Goal: Transaction & Acquisition: Purchase product/service

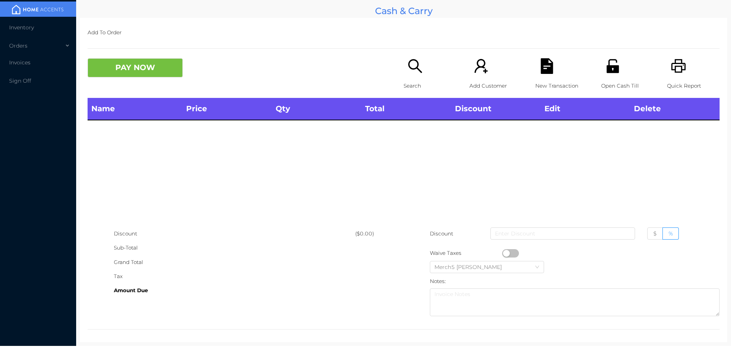
click at [422, 65] on div "Search" at bounding box center [430, 78] width 53 height 40
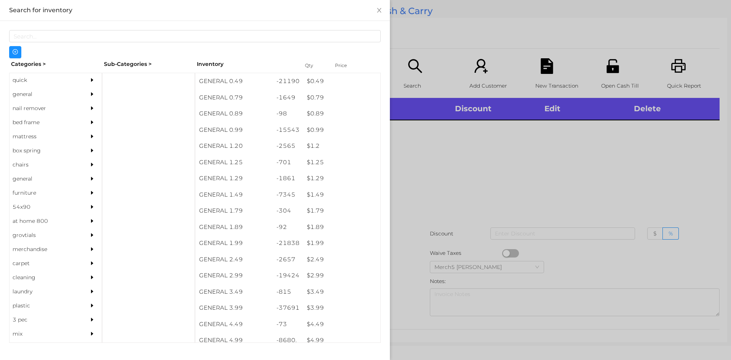
click at [50, 94] on div "general" at bounding box center [44, 94] width 69 height 14
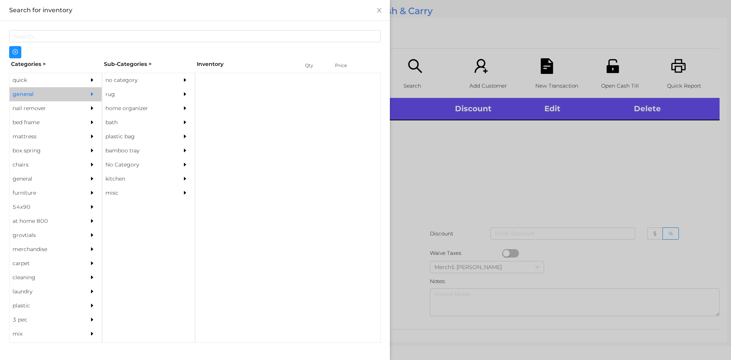
click at [146, 72] on div "Categories > Sub-Categories > Inventory Qty Price quick general nail remover be…" at bounding box center [195, 200] width 372 height 285
click at [164, 79] on div "no category" at bounding box center [136, 80] width 69 height 14
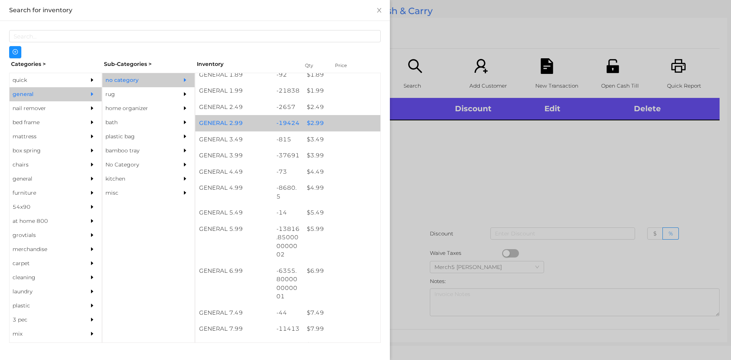
scroll to position [305, 0]
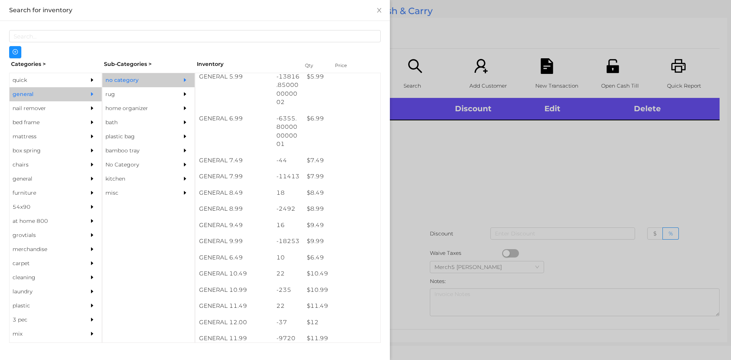
click at [579, 191] on div at bounding box center [365, 180] width 731 height 360
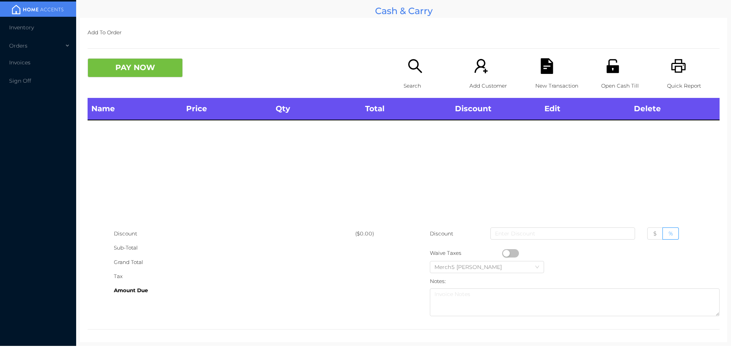
click at [680, 67] on icon "icon: printer" at bounding box center [679, 66] width 16 height 16
click at [434, 67] on div "Search" at bounding box center [430, 78] width 53 height 40
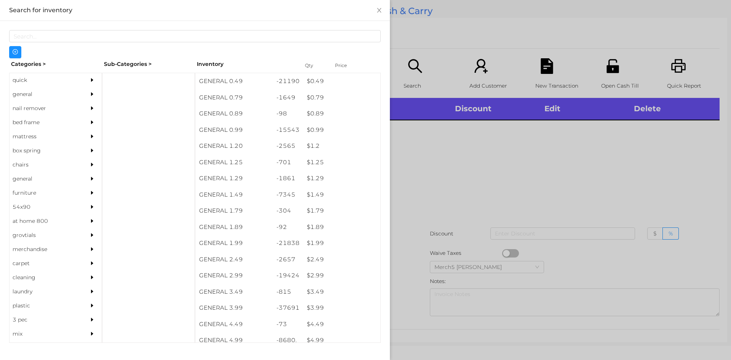
click at [77, 99] on div "general" at bounding box center [56, 94] width 92 height 14
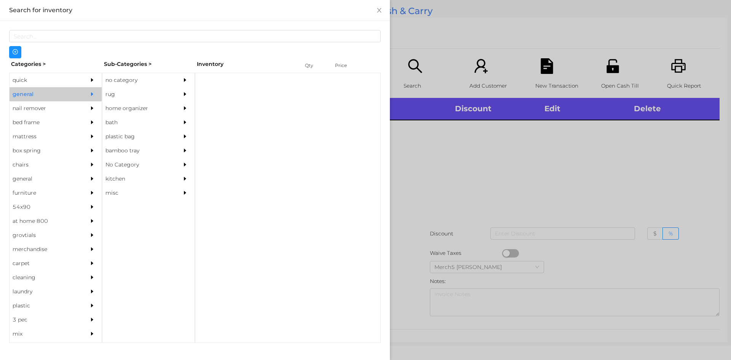
click at [142, 84] on div "no category" at bounding box center [136, 80] width 69 height 14
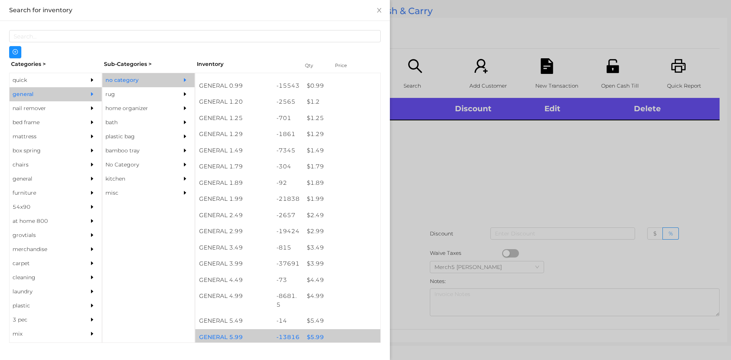
scroll to position [152, 0]
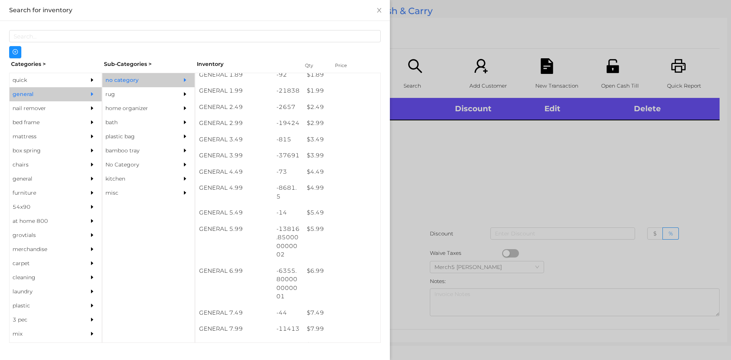
click at [484, 150] on div at bounding box center [365, 180] width 731 height 360
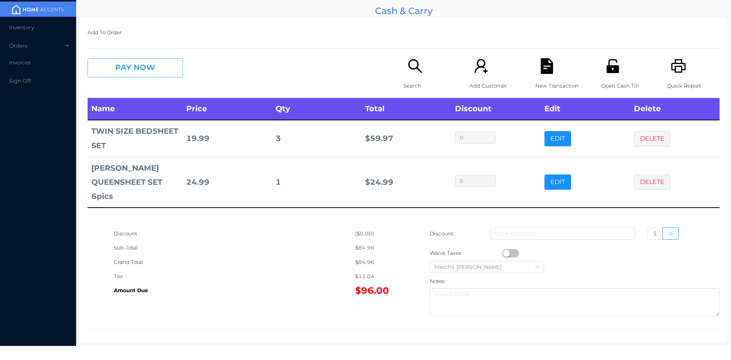
click at [165, 69] on button "PAY NOW" at bounding box center [135, 67] width 95 height 19
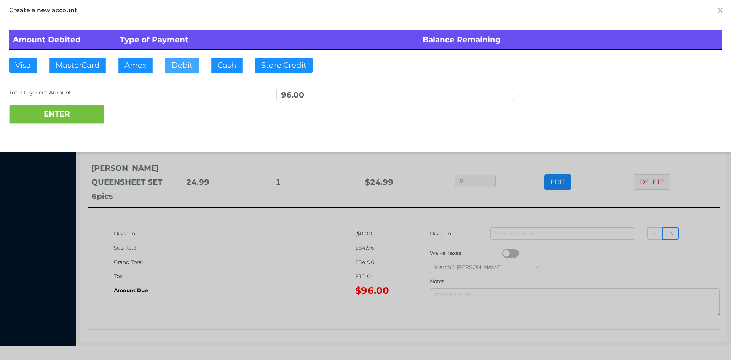
click at [185, 69] on button "Debit" at bounding box center [182, 65] width 34 height 15
click at [91, 113] on button "ENTER" at bounding box center [56, 114] width 95 height 19
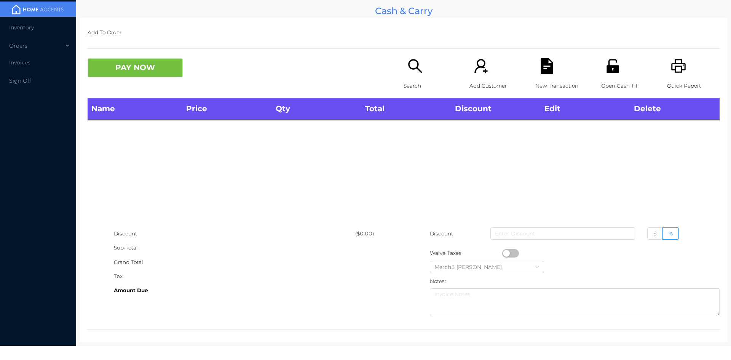
click at [427, 67] on div "Search" at bounding box center [430, 78] width 53 height 40
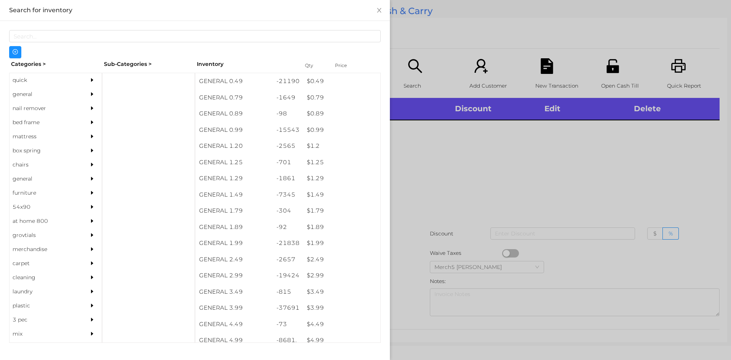
click at [81, 94] on div "general" at bounding box center [56, 94] width 92 height 14
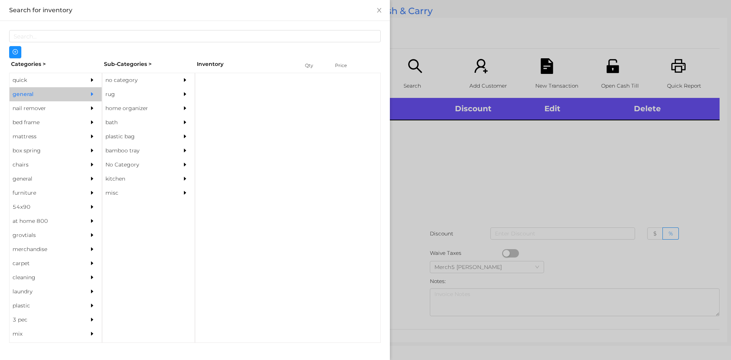
click at [144, 86] on div "no category" at bounding box center [136, 80] width 69 height 14
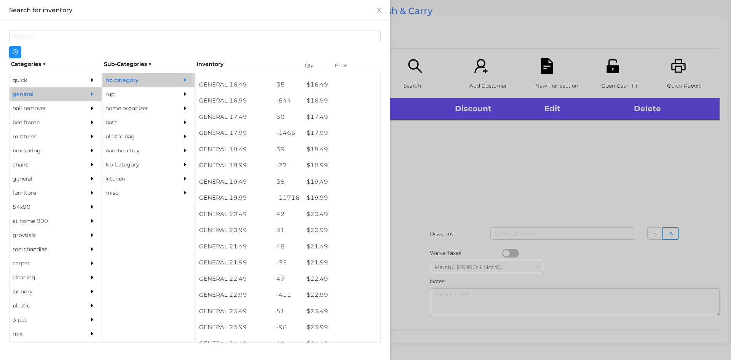
scroll to position [762, 0]
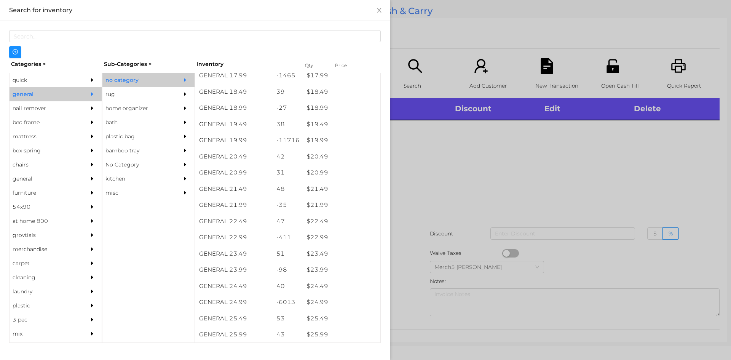
click at [494, 181] on div at bounding box center [365, 180] width 731 height 360
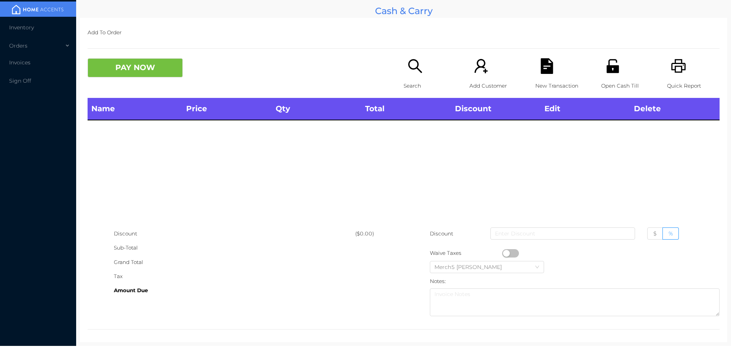
click at [419, 69] on icon "icon: search" at bounding box center [416, 66] width 16 height 16
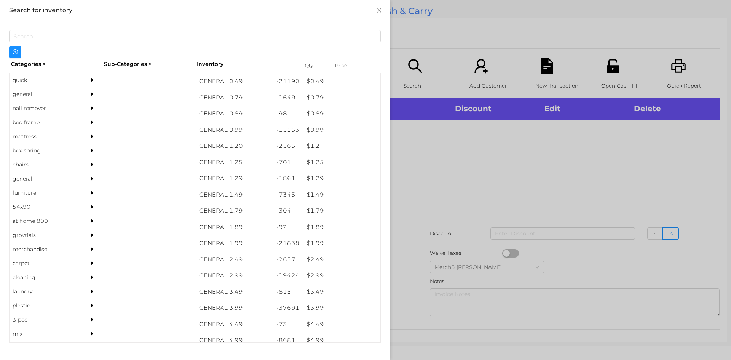
click at [86, 95] on div at bounding box center [93, 94] width 15 height 14
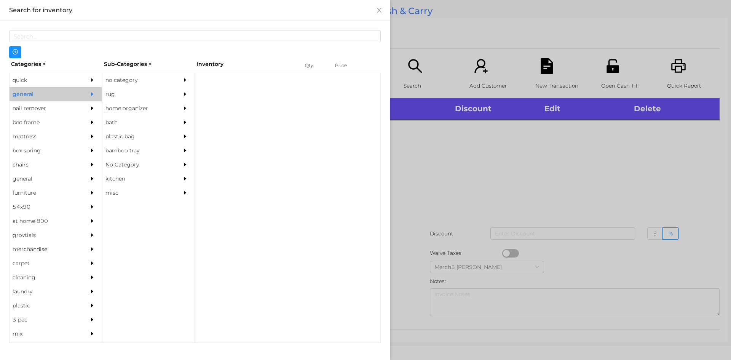
click at [181, 80] on div at bounding box center [186, 80] width 15 height 14
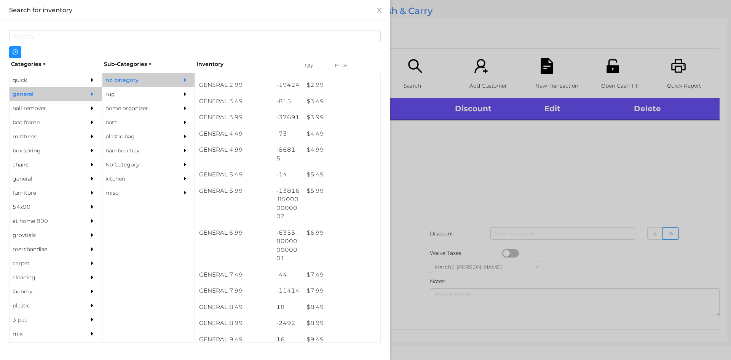
scroll to position [305, 0]
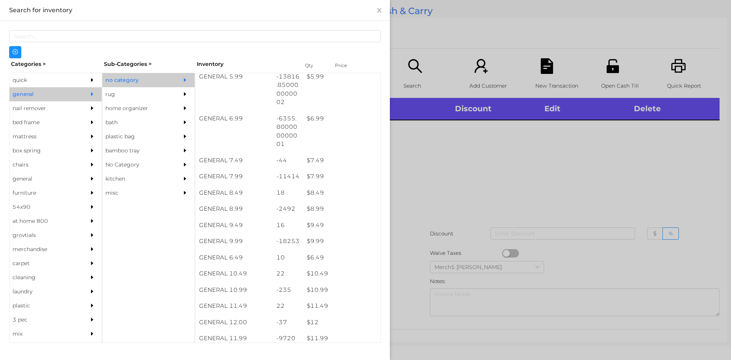
click at [576, 201] on div at bounding box center [365, 180] width 731 height 360
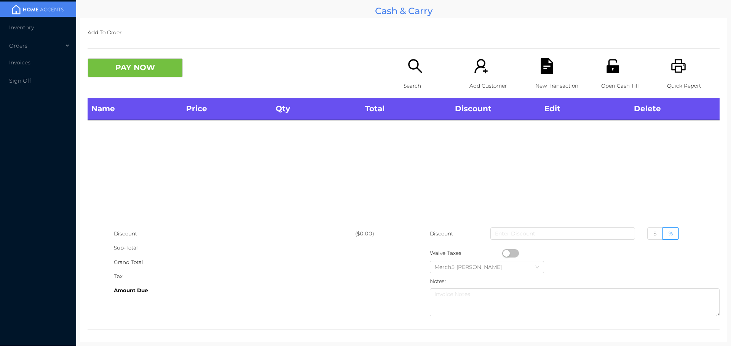
click at [425, 74] on div "Search" at bounding box center [430, 78] width 53 height 40
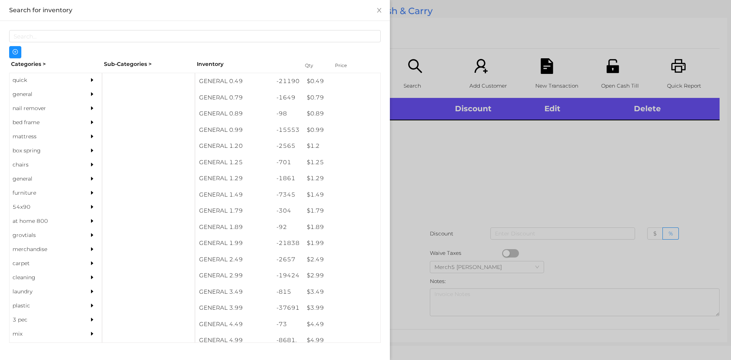
click at [86, 93] on div at bounding box center [93, 94] width 15 height 14
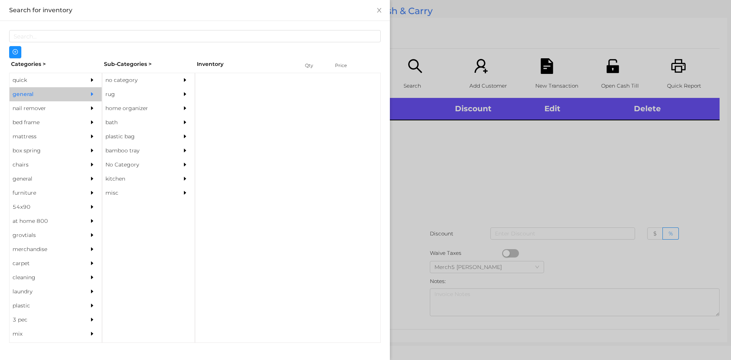
click at [163, 78] on div "no category" at bounding box center [136, 80] width 69 height 14
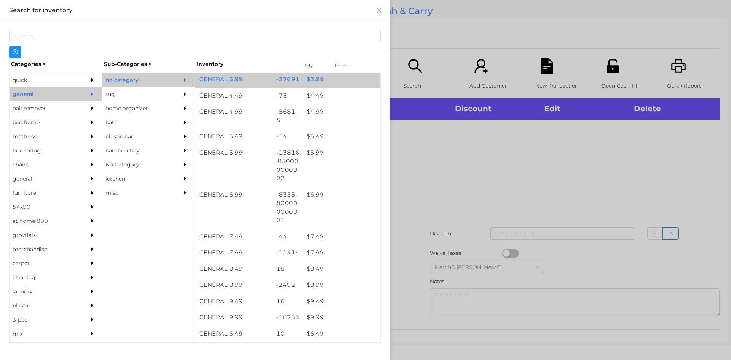
scroll to position [419, 0]
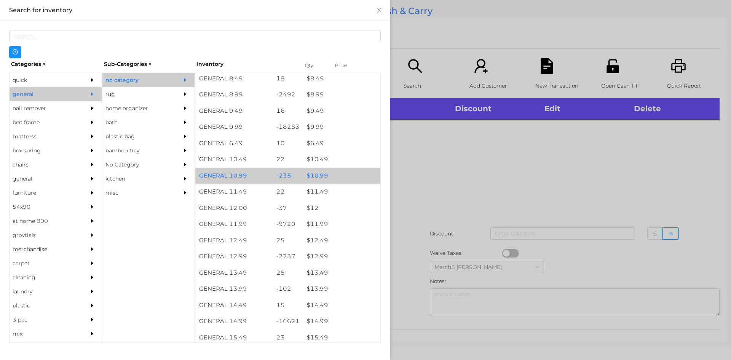
click at [368, 168] on div "$ 10.99" at bounding box center [341, 176] width 77 height 16
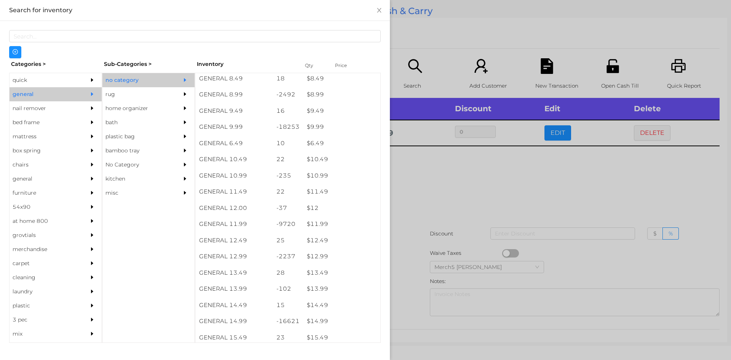
click at [409, 163] on div at bounding box center [365, 180] width 731 height 360
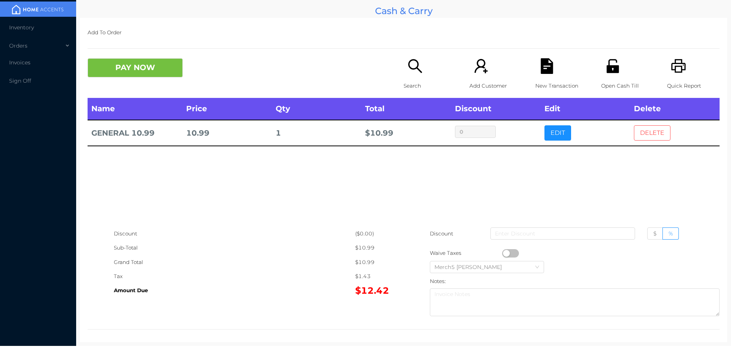
click at [642, 134] on button "DELETE" at bounding box center [652, 132] width 37 height 15
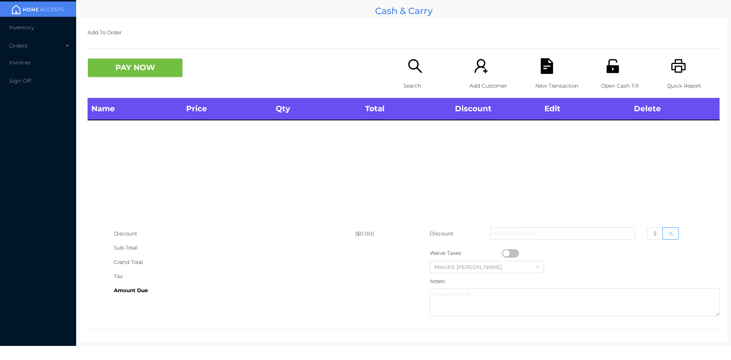
click at [413, 76] on div "Search" at bounding box center [430, 78] width 53 height 40
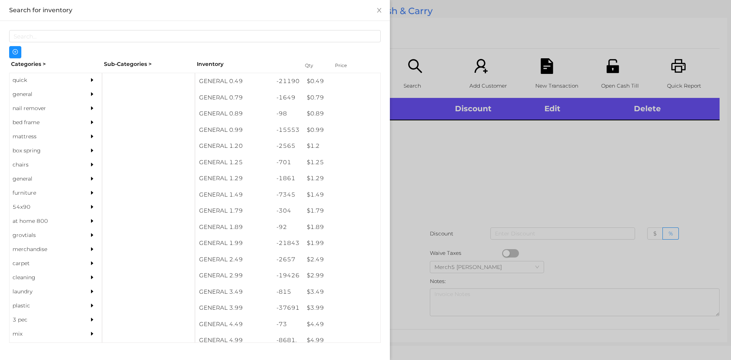
click at [78, 93] on div "general" at bounding box center [56, 94] width 92 height 14
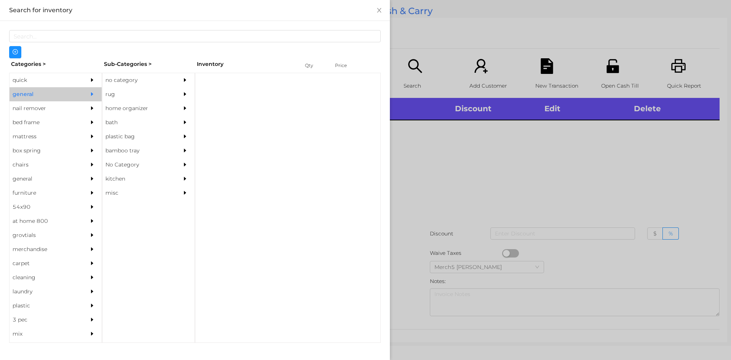
click at [158, 81] on div "no category" at bounding box center [136, 80] width 69 height 14
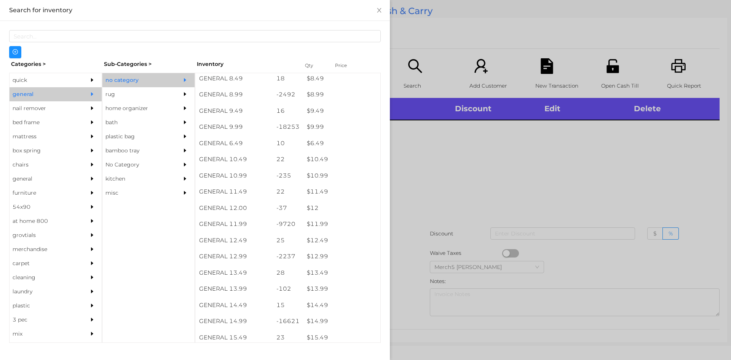
scroll to position [610, 0]
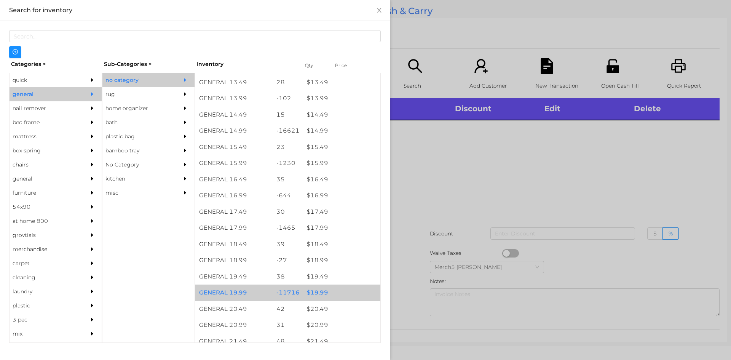
click at [323, 296] on div "$ 19.99" at bounding box center [341, 293] width 77 height 16
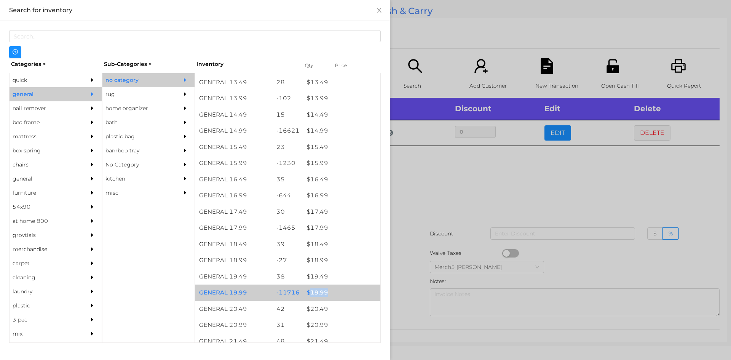
click at [323, 296] on div "$ 19.99" at bounding box center [341, 293] width 77 height 16
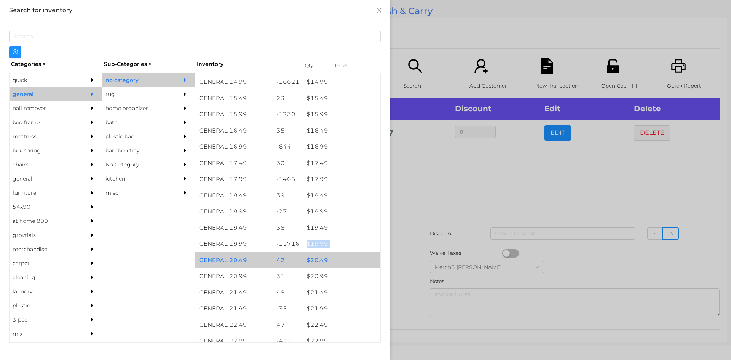
scroll to position [800, 0]
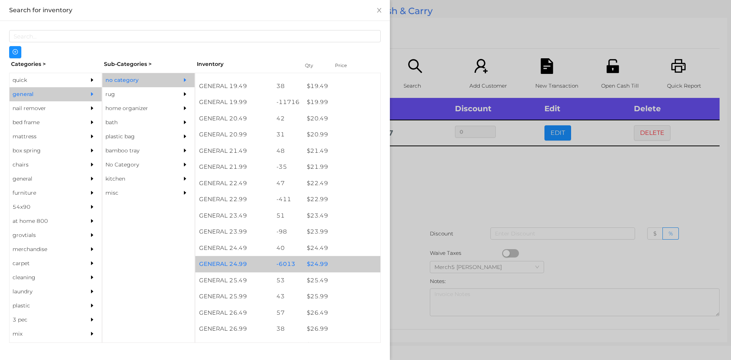
click at [339, 272] on div "$ 24.99" at bounding box center [341, 264] width 77 height 16
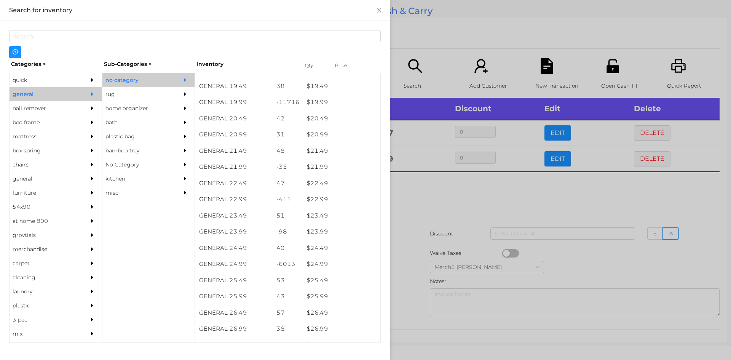
click at [429, 202] on div at bounding box center [365, 180] width 731 height 360
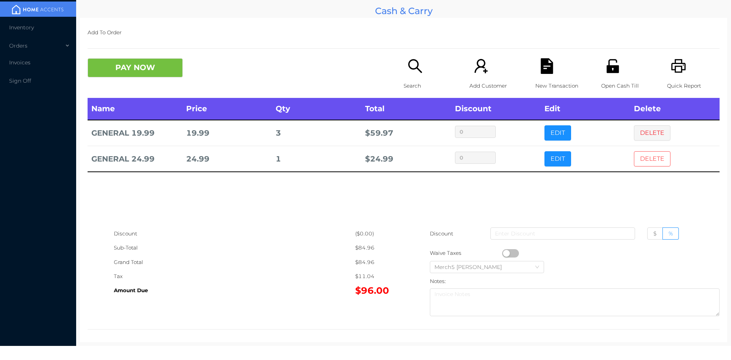
click at [648, 159] on button "DELETE" at bounding box center [652, 158] width 37 height 15
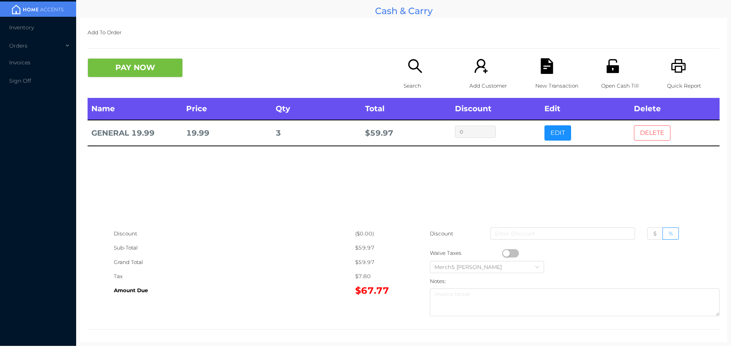
click at [645, 135] on button "DELETE" at bounding box center [652, 132] width 37 height 15
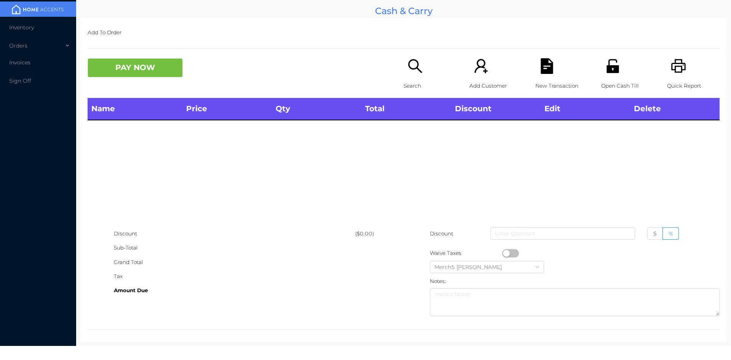
click at [675, 79] on p "Quick Report" at bounding box center [693, 86] width 53 height 14
click at [417, 75] on div "Search" at bounding box center [430, 78] width 53 height 40
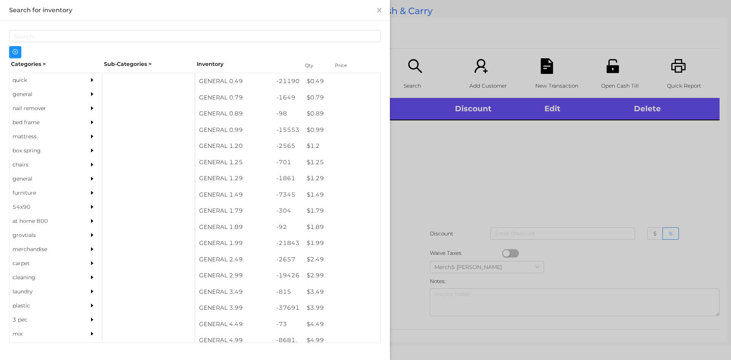
click at [91, 94] on icon "icon: caret-right" at bounding box center [92, 94] width 2 height 4
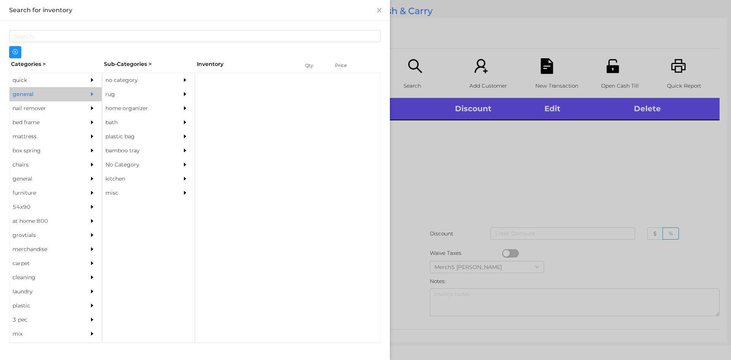
click at [145, 83] on div "no category" at bounding box center [136, 80] width 69 height 14
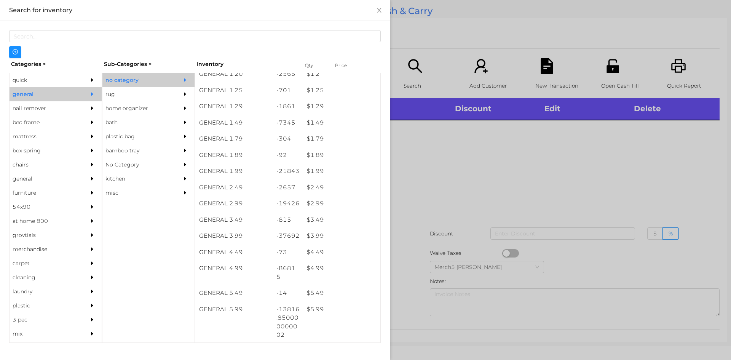
scroll to position [130, 0]
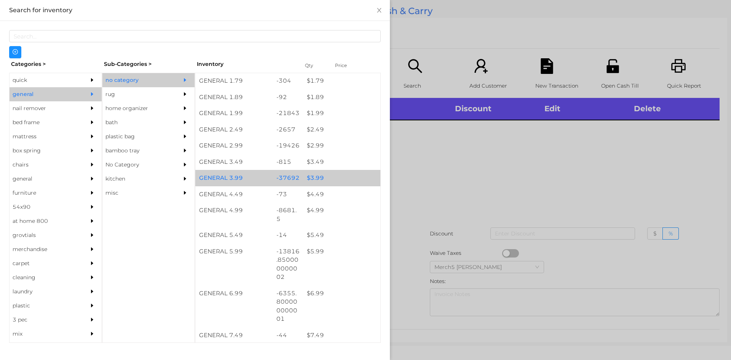
click at [342, 181] on div "$ 3.99" at bounding box center [341, 178] width 77 height 16
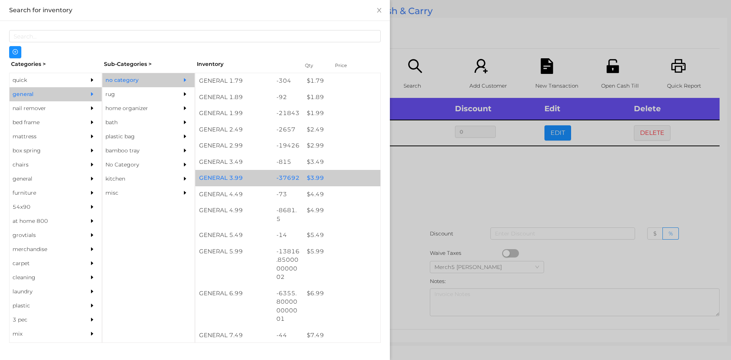
click at [349, 177] on div "$ 3.99" at bounding box center [341, 178] width 77 height 16
click at [350, 181] on div "$ 3.99" at bounding box center [341, 178] width 77 height 16
click at [358, 181] on div "$ 3.99" at bounding box center [341, 178] width 77 height 16
click at [359, 179] on div "$ 3.99" at bounding box center [341, 178] width 77 height 16
click at [362, 178] on div "$ 3.99" at bounding box center [341, 178] width 77 height 16
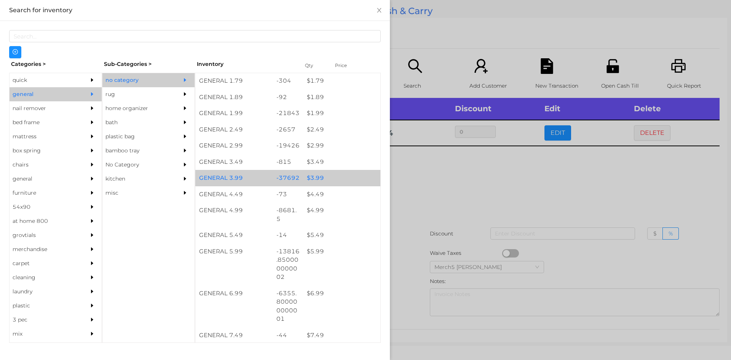
click at [363, 179] on div "$ 3.99" at bounding box center [341, 178] width 77 height 16
click at [361, 179] on div "$ 3.99" at bounding box center [341, 178] width 77 height 16
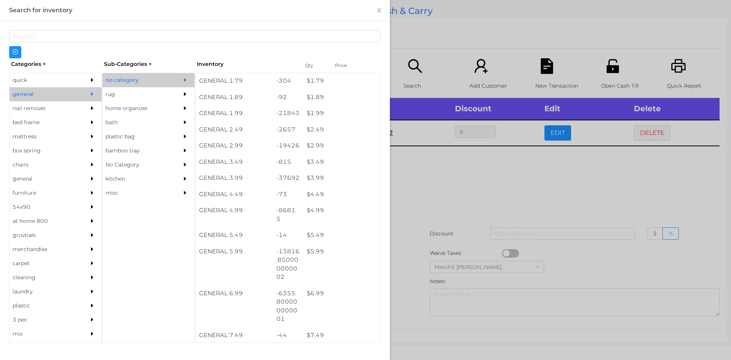
click at [493, 200] on div at bounding box center [365, 180] width 731 height 360
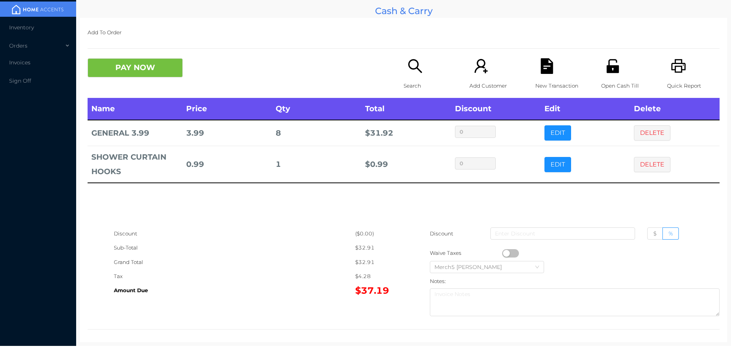
click at [161, 70] on button "PAY NOW" at bounding box center [135, 67] width 95 height 19
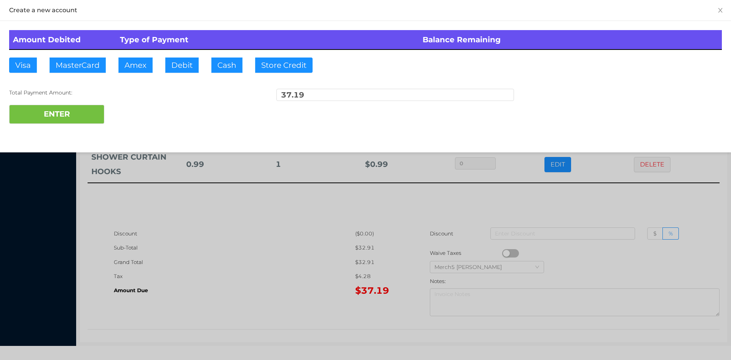
click at [294, 225] on div at bounding box center [365, 180] width 731 height 360
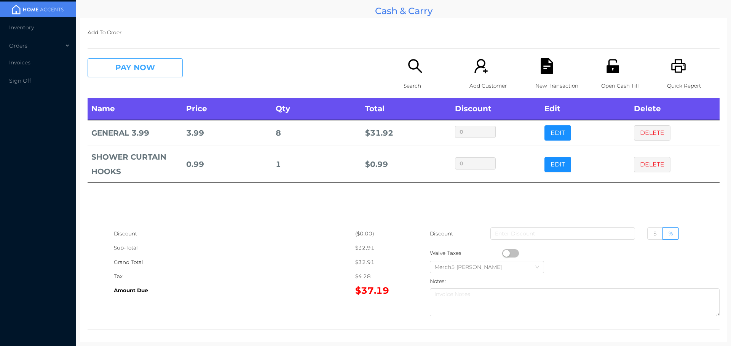
click at [174, 67] on button "PAY NOW" at bounding box center [135, 67] width 95 height 19
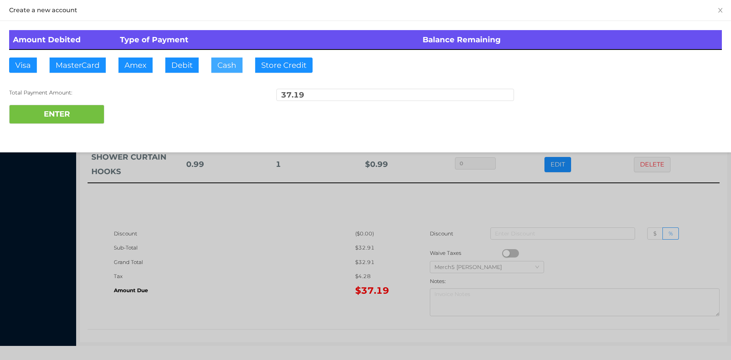
click at [225, 67] on button "Cash" at bounding box center [226, 65] width 31 height 15
type input "40.25"
click at [86, 114] on button "ENTER" at bounding box center [56, 114] width 95 height 19
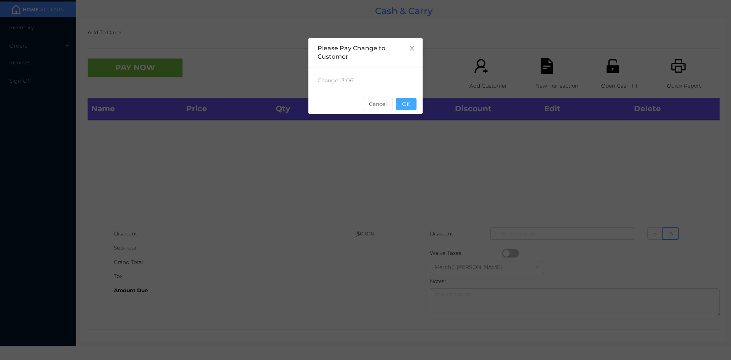
click at [410, 106] on button "OK" at bounding box center [406, 104] width 21 height 12
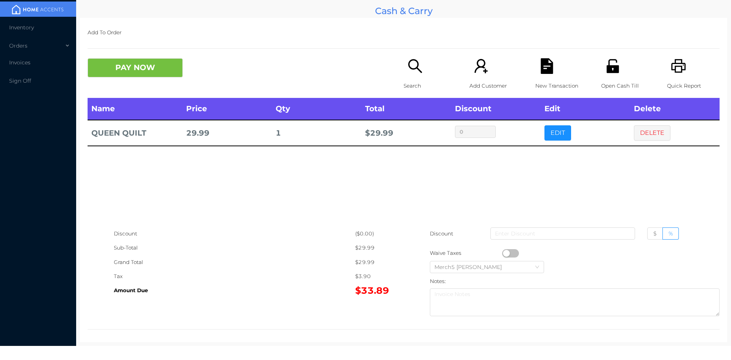
click at [658, 139] on button "DELETE" at bounding box center [652, 132] width 37 height 15
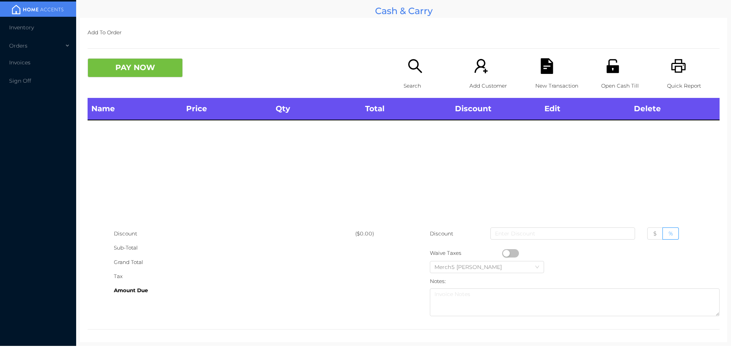
click at [418, 82] on p "Search" at bounding box center [430, 86] width 53 height 14
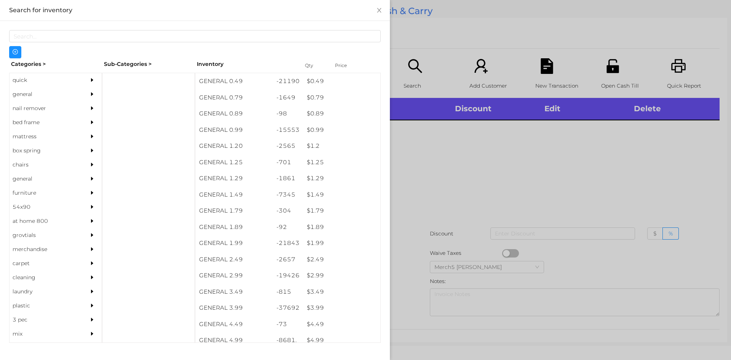
click at [77, 93] on div "general" at bounding box center [56, 94] width 92 height 14
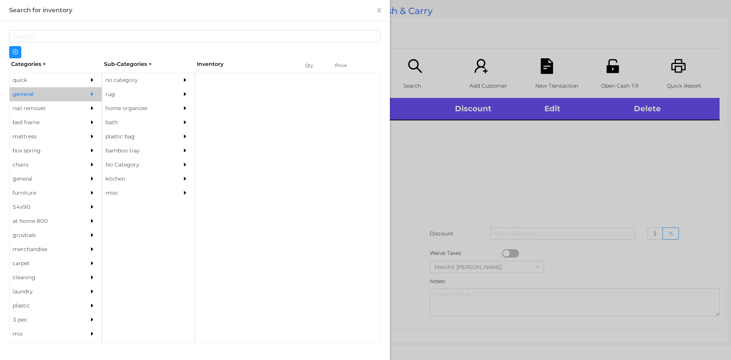
click at [144, 75] on div "no category" at bounding box center [136, 80] width 69 height 14
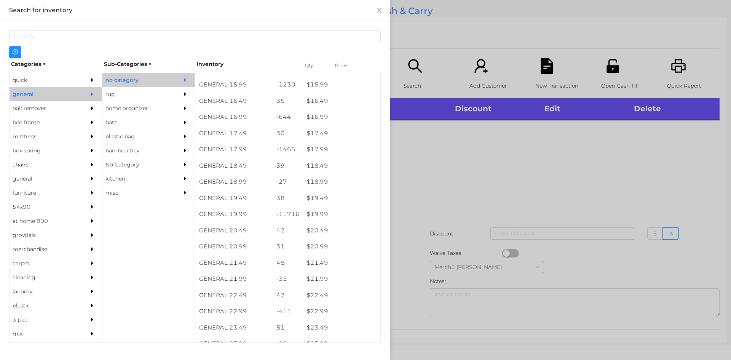
scroll to position [688, 0]
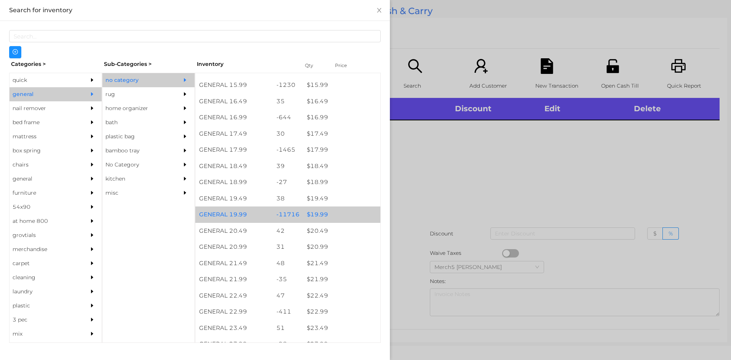
click at [347, 216] on div "$ 19.99" at bounding box center [341, 214] width 77 height 16
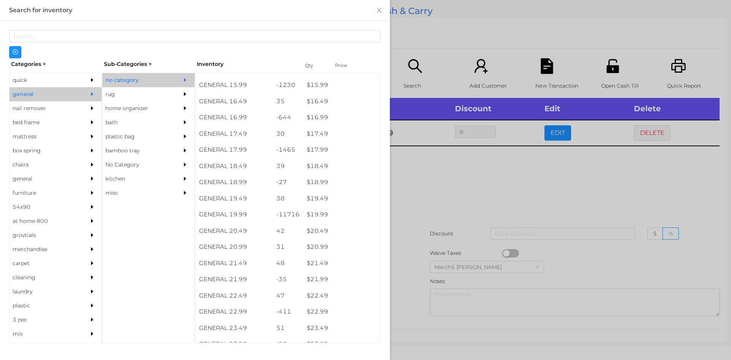
click at [496, 200] on div at bounding box center [365, 180] width 731 height 360
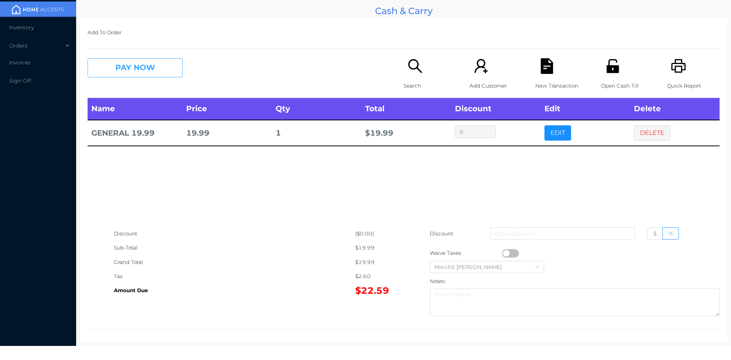
click at [171, 72] on button "PAY NOW" at bounding box center [135, 67] width 95 height 19
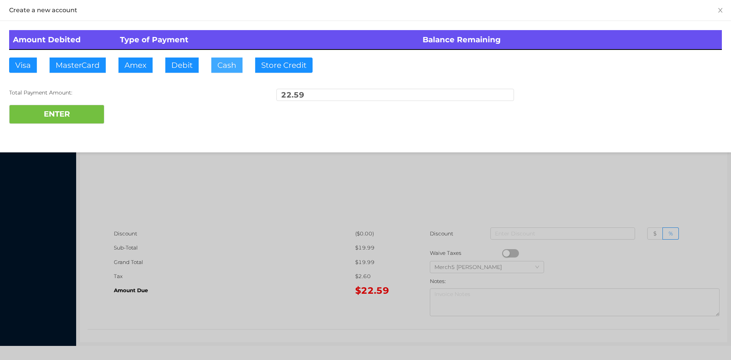
click at [234, 69] on button "Cash" at bounding box center [226, 65] width 31 height 15
type input "22.60"
click at [90, 113] on button "ENTER" at bounding box center [56, 114] width 95 height 19
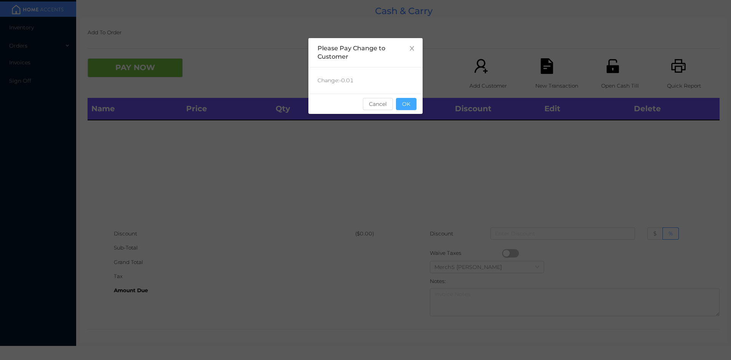
click at [408, 98] on button "OK" at bounding box center [406, 104] width 21 height 12
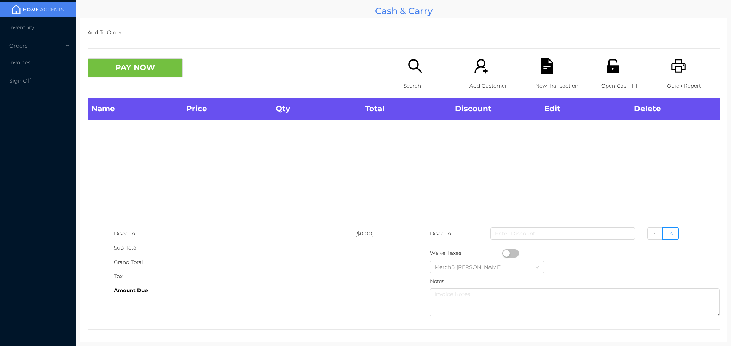
click at [410, 68] on icon "icon: search" at bounding box center [416, 66] width 16 height 16
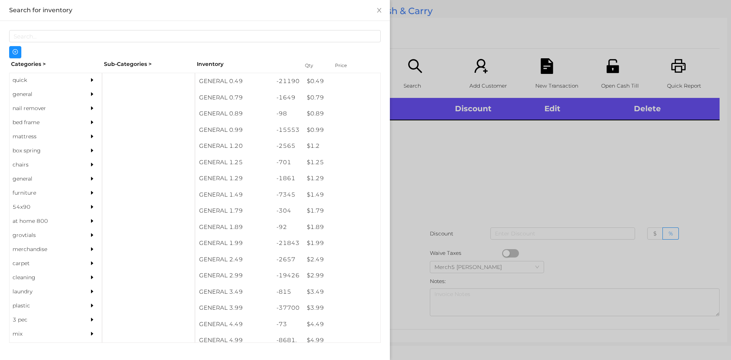
click at [59, 98] on div "general" at bounding box center [44, 94] width 69 height 14
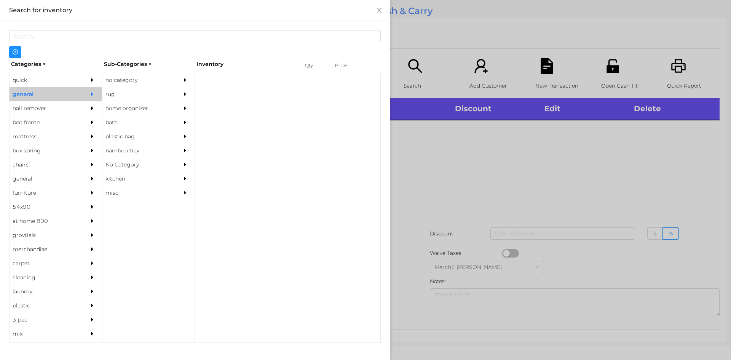
click at [166, 79] on div "no category" at bounding box center [136, 80] width 69 height 14
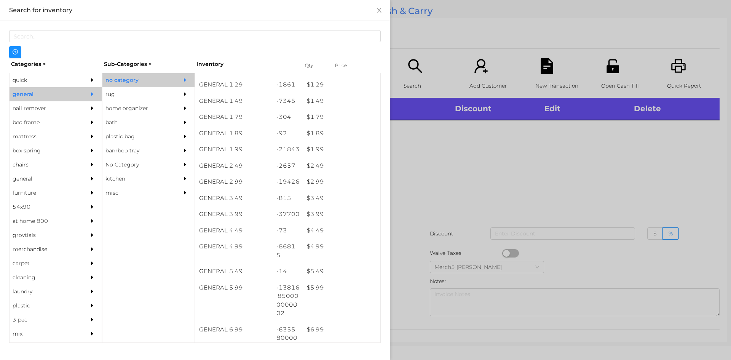
scroll to position [114, 0]
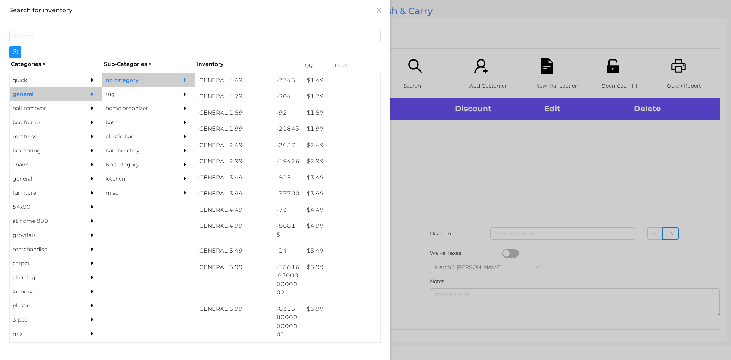
click at [458, 186] on div at bounding box center [365, 180] width 731 height 360
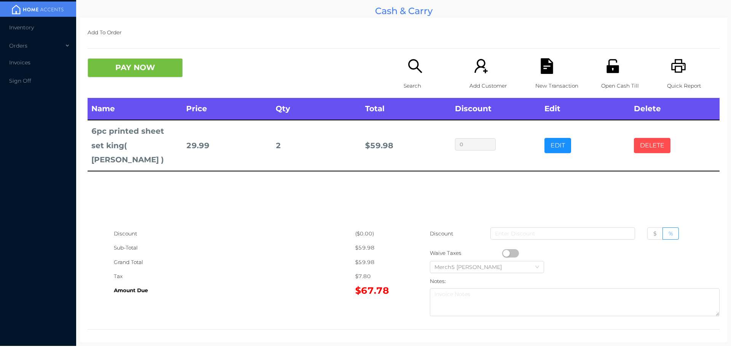
click at [651, 139] on button "DELETE" at bounding box center [652, 145] width 37 height 15
click at [417, 67] on icon "icon: search" at bounding box center [416, 66] width 16 height 16
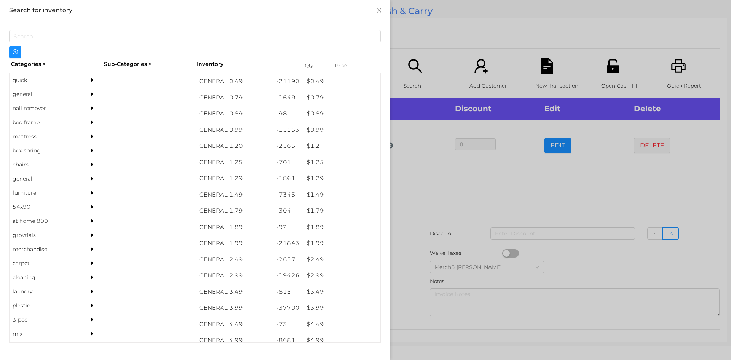
click at [81, 96] on div "general" at bounding box center [56, 94] width 92 height 14
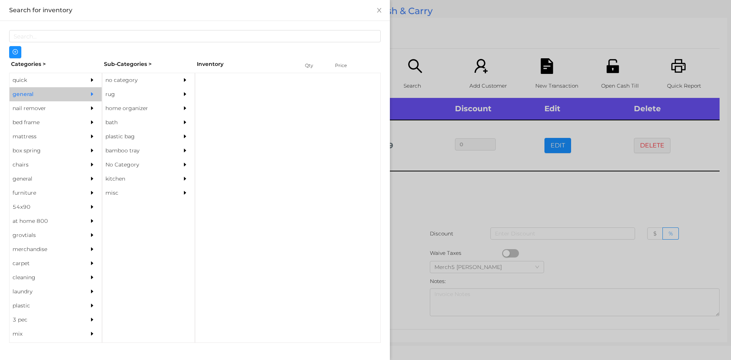
click at [145, 78] on div "no category" at bounding box center [136, 80] width 69 height 14
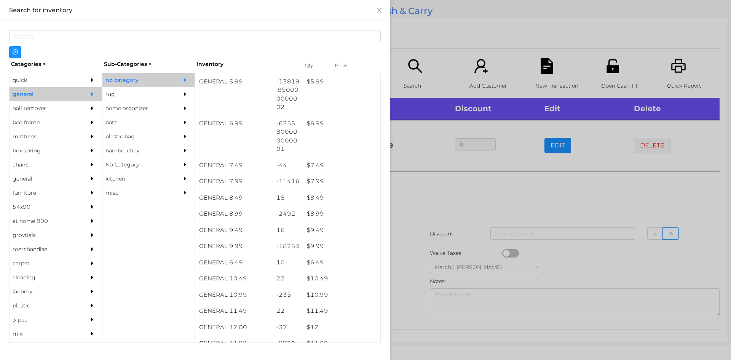
scroll to position [300, 0]
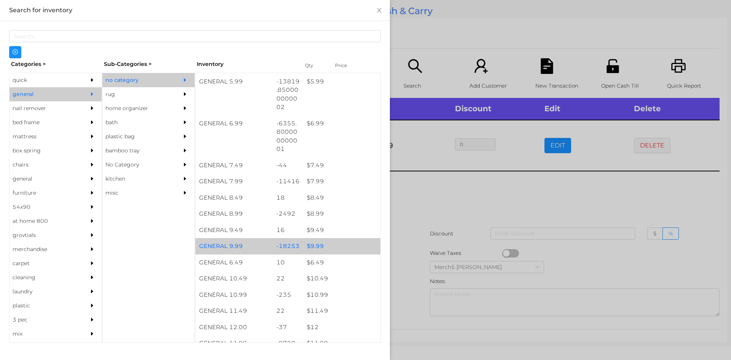
click at [338, 248] on div "$ 9.99" at bounding box center [341, 246] width 77 height 16
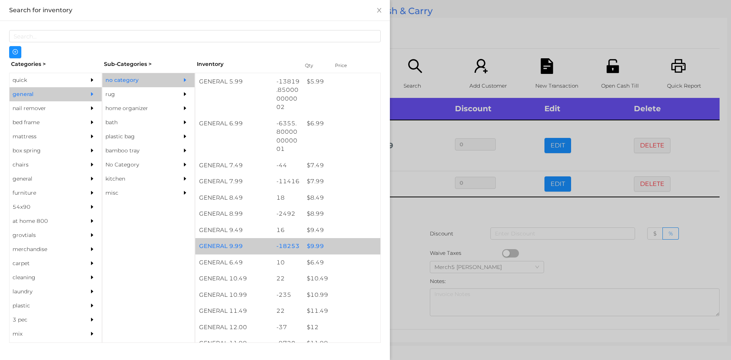
click at [339, 249] on div "$ 9.99" at bounding box center [341, 246] width 77 height 16
click at [344, 249] on div "$ 9.99" at bounding box center [341, 246] width 77 height 16
click at [348, 251] on div "$ 9.99" at bounding box center [341, 246] width 77 height 16
click at [351, 247] on div "$ 9.99" at bounding box center [341, 246] width 77 height 16
click at [350, 248] on div "$ 9.99" at bounding box center [341, 246] width 77 height 16
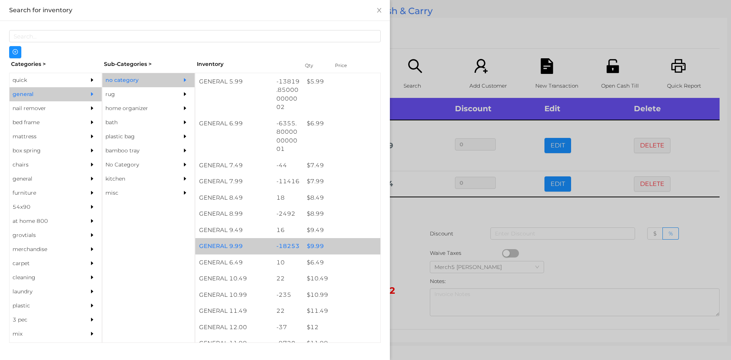
click at [350, 249] on div "$ 9.99" at bounding box center [341, 246] width 77 height 16
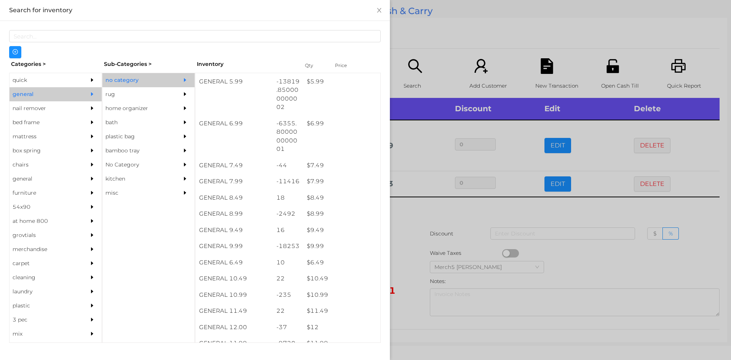
click at [449, 216] on div at bounding box center [365, 180] width 731 height 360
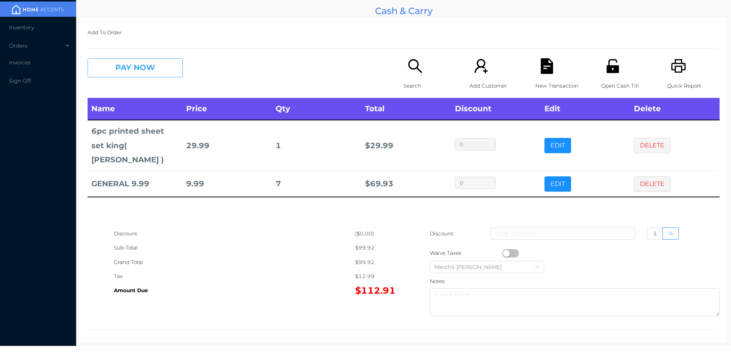
click at [164, 72] on button "PAY NOW" at bounding box center [135, 67] width 95 height 19
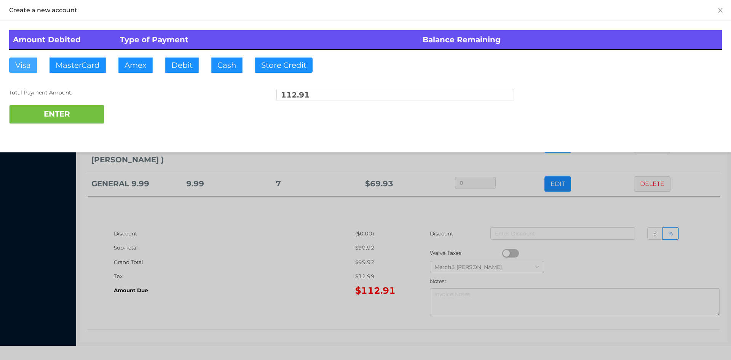
click at [28, 67] on button "Visa" at bounding box center [23, 65] width 28 height 15
click at [80, 112] on button "ENTER" at bounding box center [56, 114] width 95 height 19
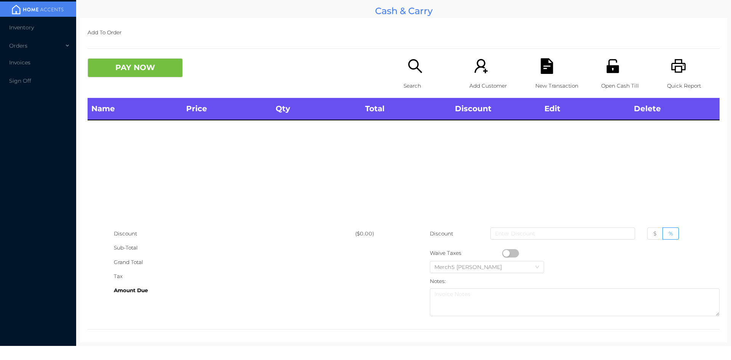
click at [678, 65] on icon "icon: printer" at bounding box center [679, 66] width 16 height 16
click at [422, 60] on div "Search" at bounding box center [430, 78] width 53 height 40
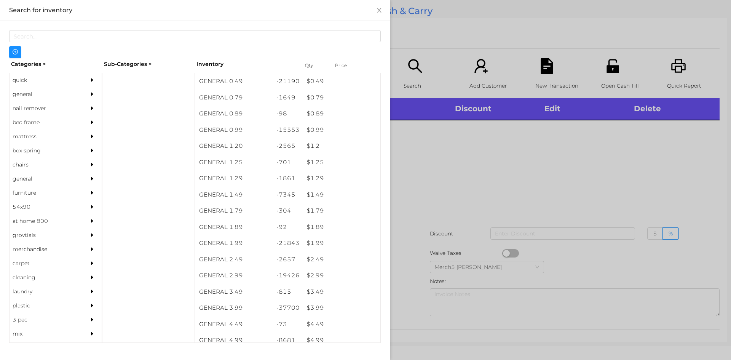
click at [67, 97] on div "general" at bounding box center [44, 94] width 69 height 14
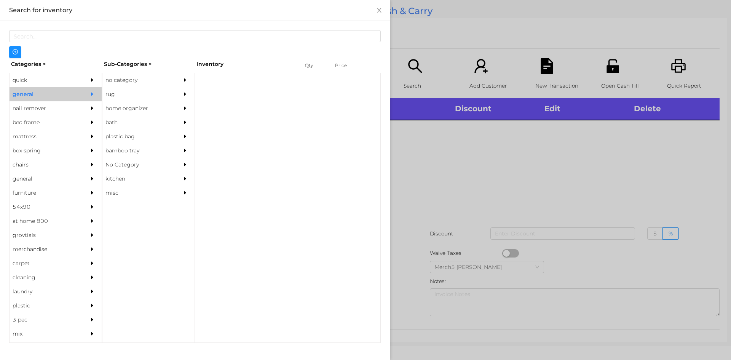
click at [161, 85] on div "no category" at bounding box center [136, 80] width 69 height 14
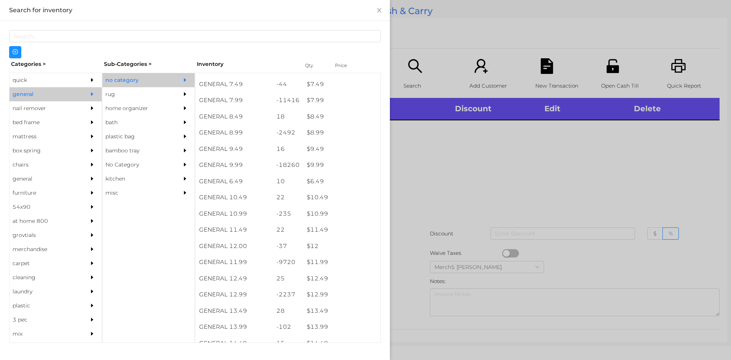
scroll to position [571, 0]
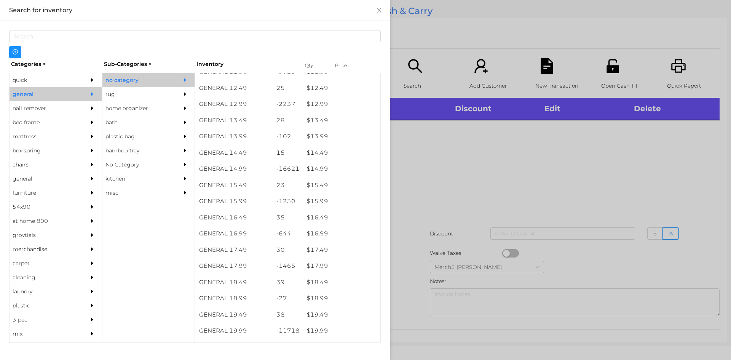
click at [551, 149] on div at bounding box center [365, 180] width 731 height 360
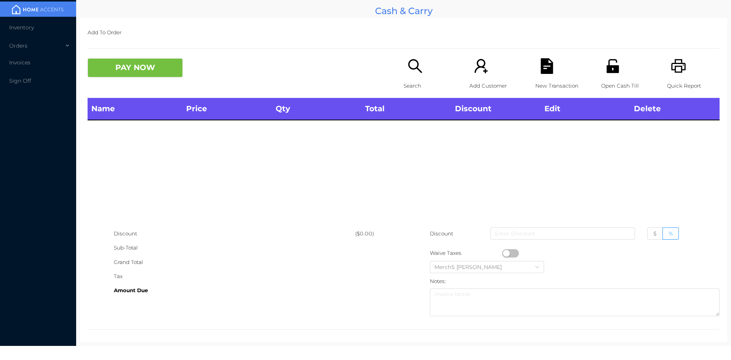
click at [408, 76] on div "Search" at bounding box center [430, 78] width 53 height 40
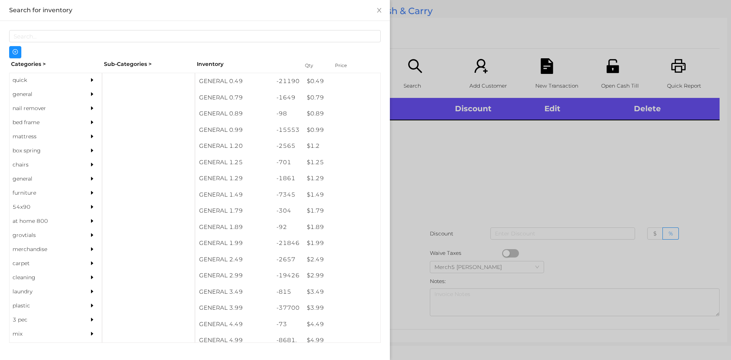
click at [86, 94] on div at bounding box center [93, 94] width 15 height 14
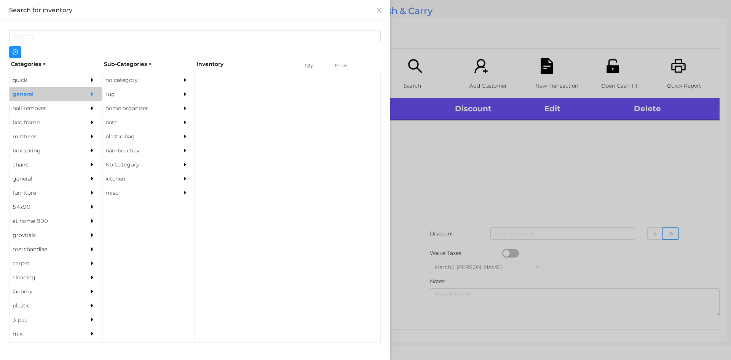
click at [143, 82] on div "no category" at bounding box center [136, 80] width 69 height 14
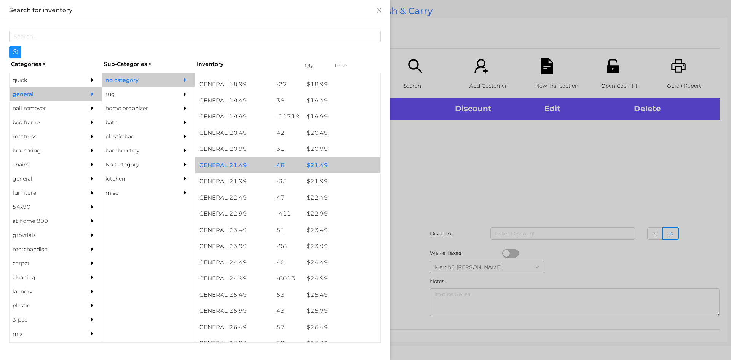
scroll to position [800, 0]
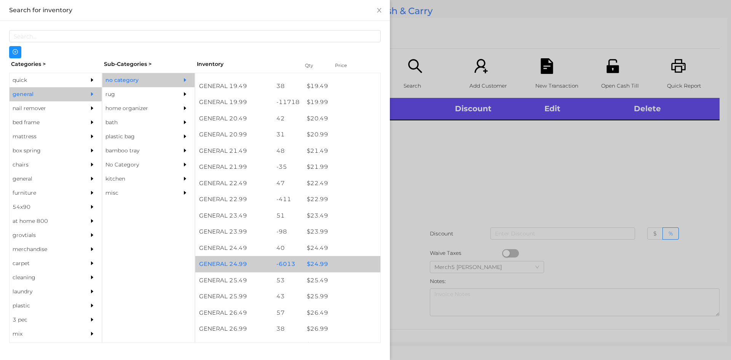
click at [342, 263] on div "$ 24.99" at bounding box center [341, 264] width 77 height 16
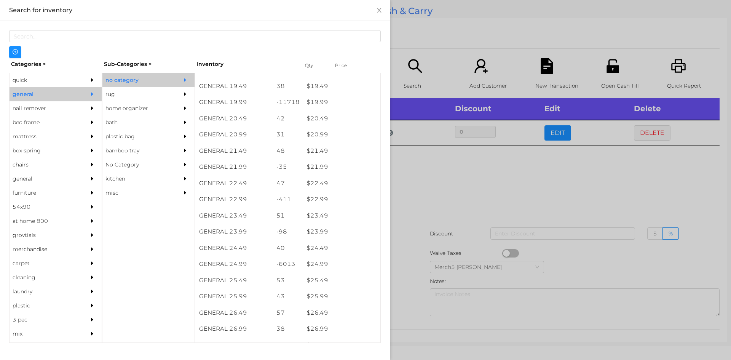
click at [495, 197] on div at bounding box center [365, 180] width 731 height 360
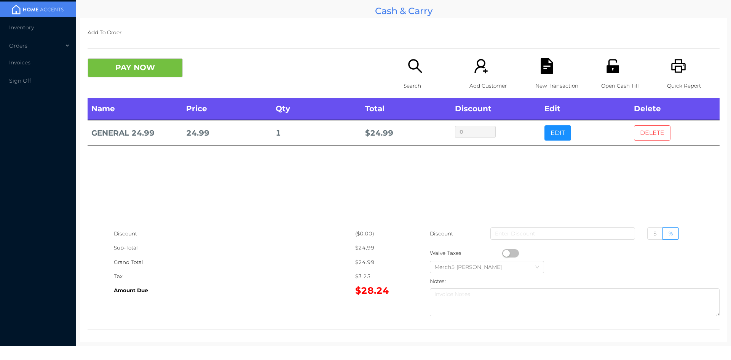
click at [647, 137] on button "DELETE" at bounding box center [652, 132] width 37 height 15
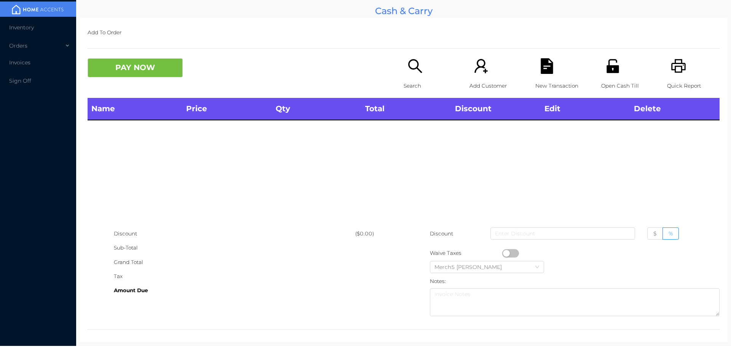
click at [417, 82] on p "Search" at bounding box center [430, 86] width 53 height 14
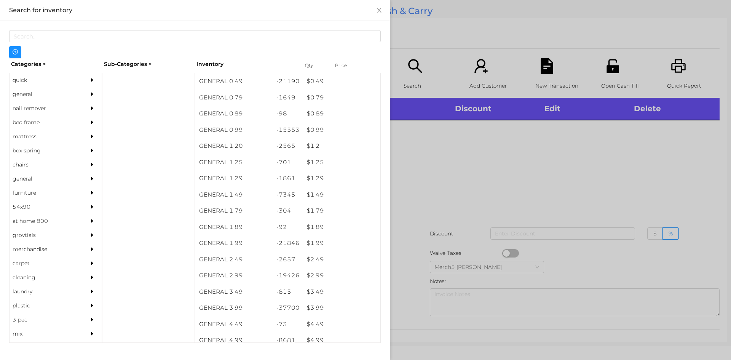
click at [91, 94] on icon "icon: caret-right" at bounding box center [92, 94] width 2 height 4
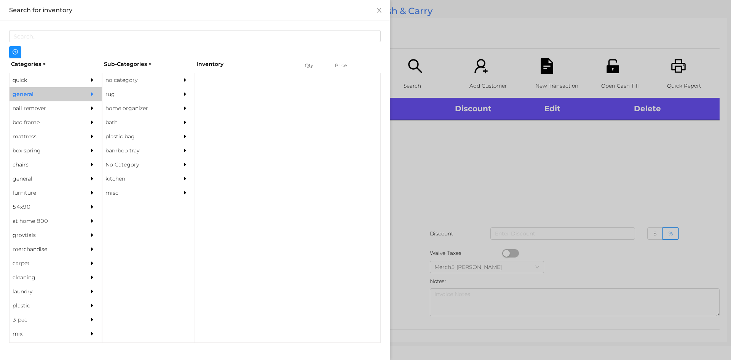
click at [158, 80] on div "no category" at bounding box center [136, 80] width 69 height 14
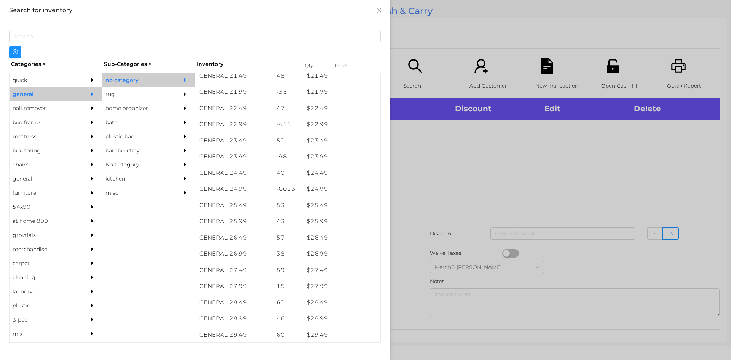
scroll to position [877, 0]
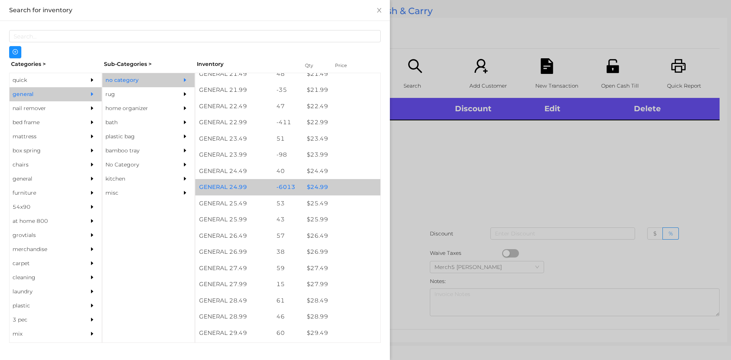
click at [348, 192] on div "$ 24.99" at bounding box center [341, 187] width 77 height 16
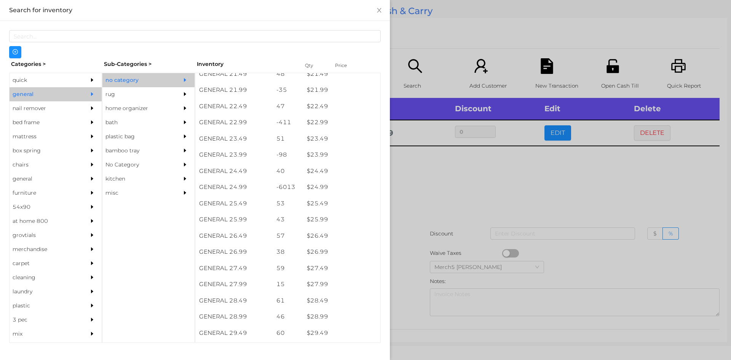
click at [506, 205] on div at bounding box center [365, 180] width 731 height 360
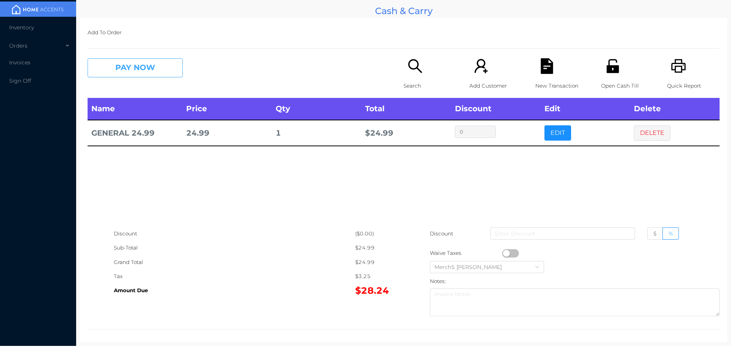
click at [173, 74] on button "PAY NOW" at bounding box center [135, 67] width 95 height 19
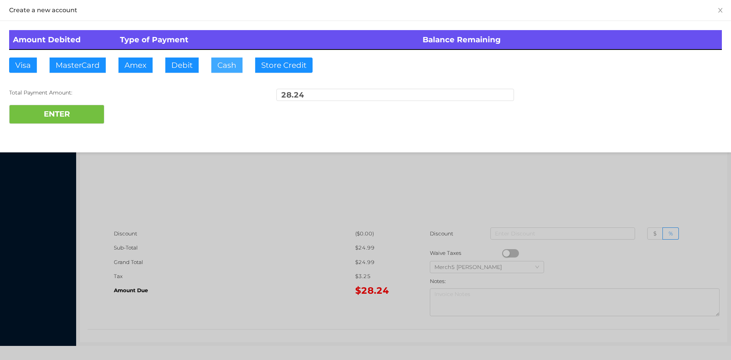
click at [230, 61] on button "Cash" at bounding box center [226, 65] width 31 height 15
type input "28.25"
click at [97, 110] on button "ENTER" at bounding box center [56, 114] width 95 height 19
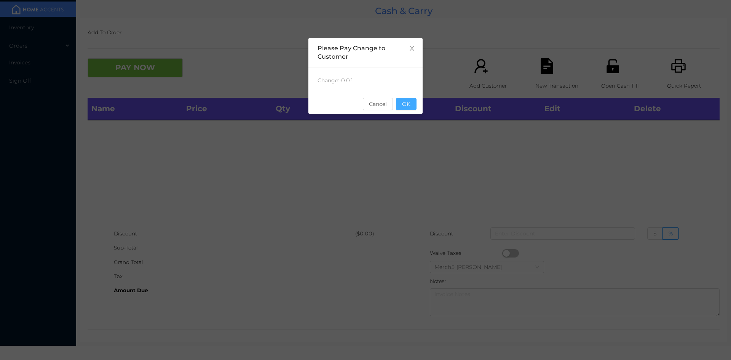
click at [408, 107] on button "OK" at bounding box center [406, 104] width 21 height 12
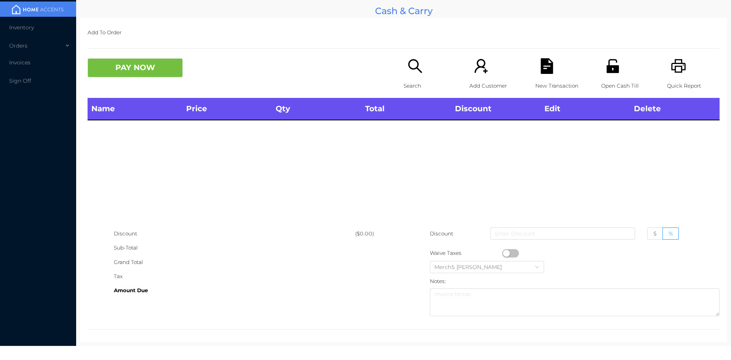
click at [420, 85] on p "Search" at bounding box center [430, 86] width 53 height 14
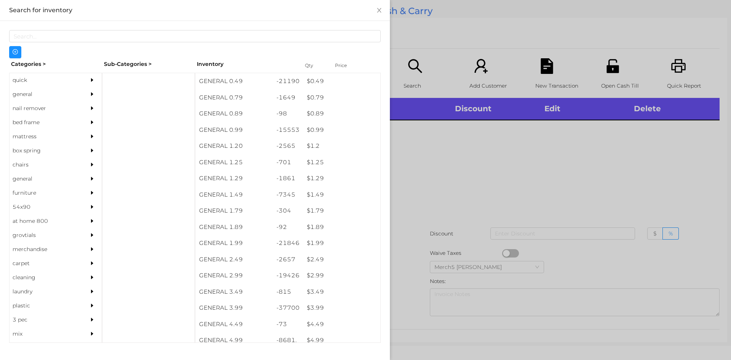
click at [72, 92] on div "general" at bounding box center [44, 94] width 69 height 14
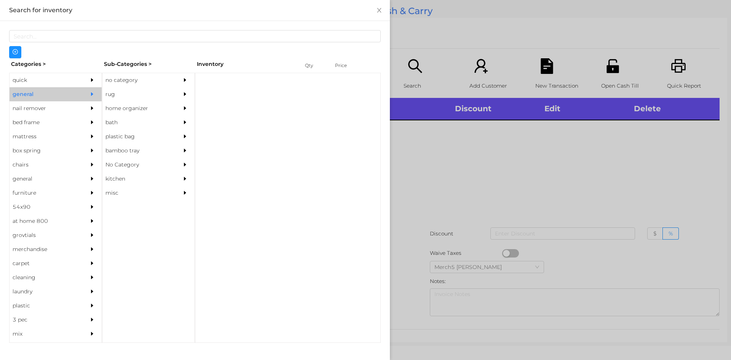
click at [117, 80] on div "no category" at bounding box center [136, 80] width 69 height 14
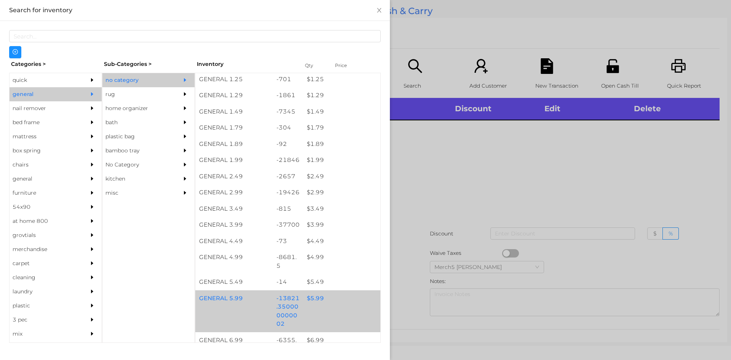
scroll to position [190, 0]
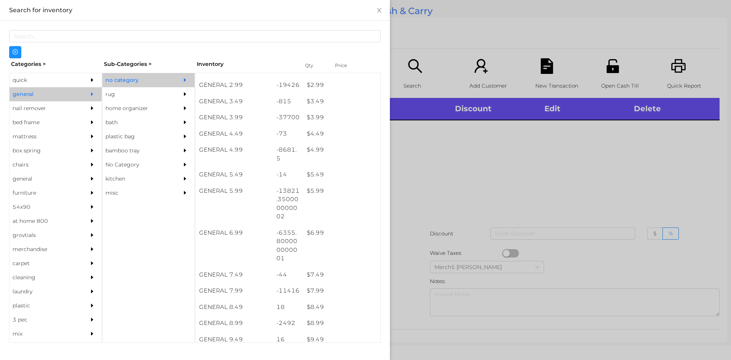
click at [527, 186] on div at bounding box center [365, 180] width 731 height 360
